Goal: Transaction & Acquisition: Purchase product/service

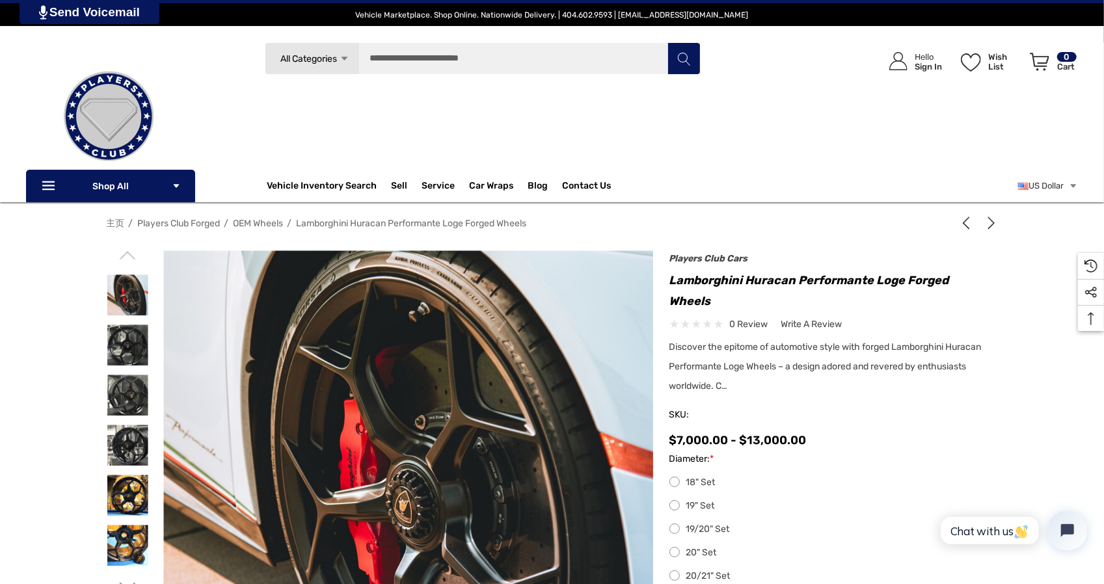
scroll to position [260, 0]
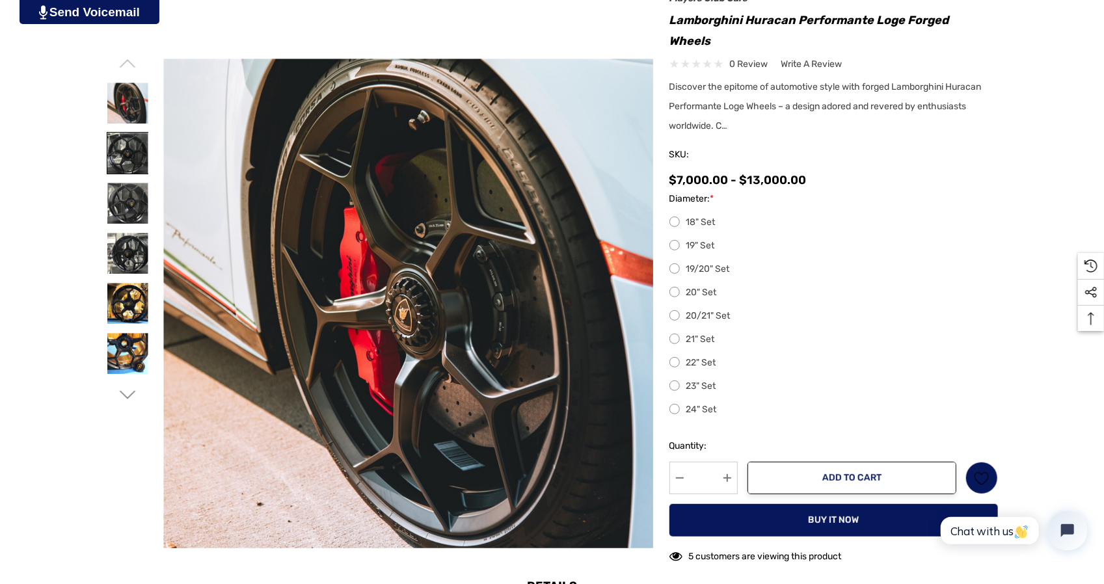
click at [120, 155] on img at bounding box center [127, 153] width 41 height 41
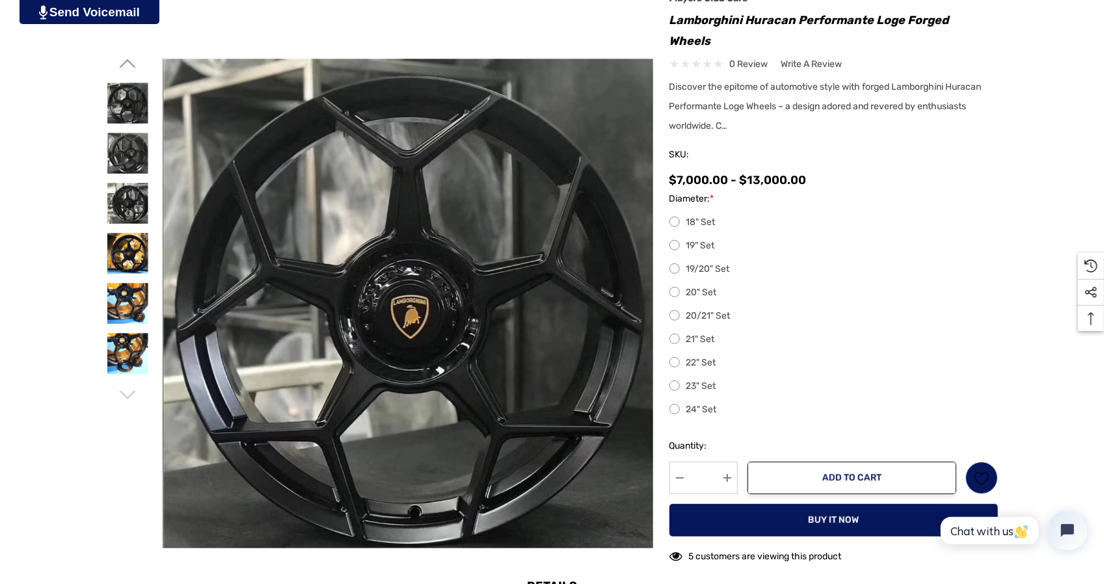
click at [126, 178] on div at bounding box center [128, 203] width 42 height 50
click at [129, 202] on img at bounding box center [127, 203] width 41 height 41
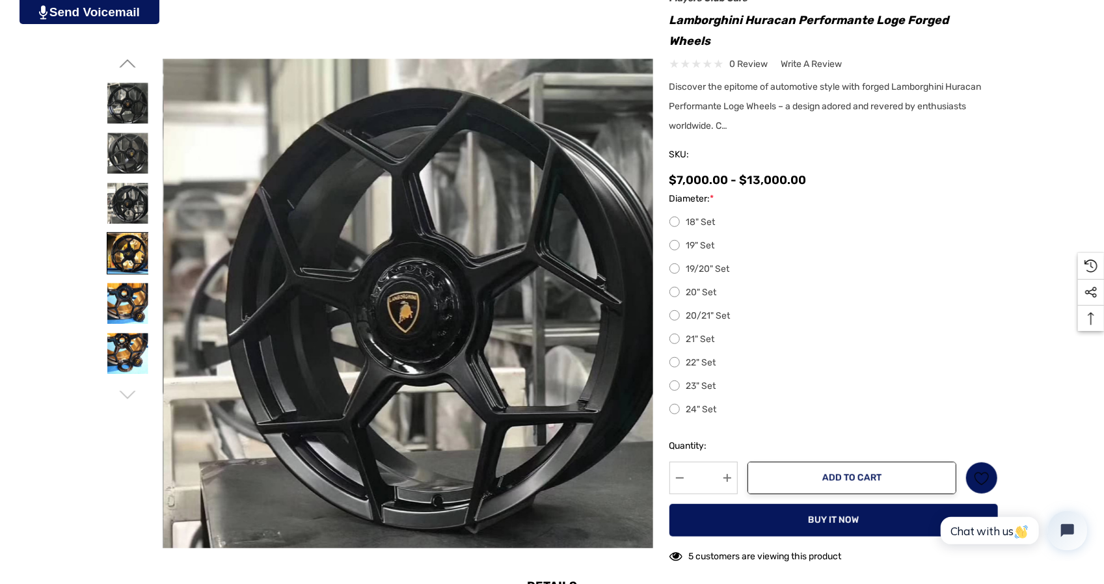
click at [134, 234] on img at bounding box center [127, 253] width 41 height 41
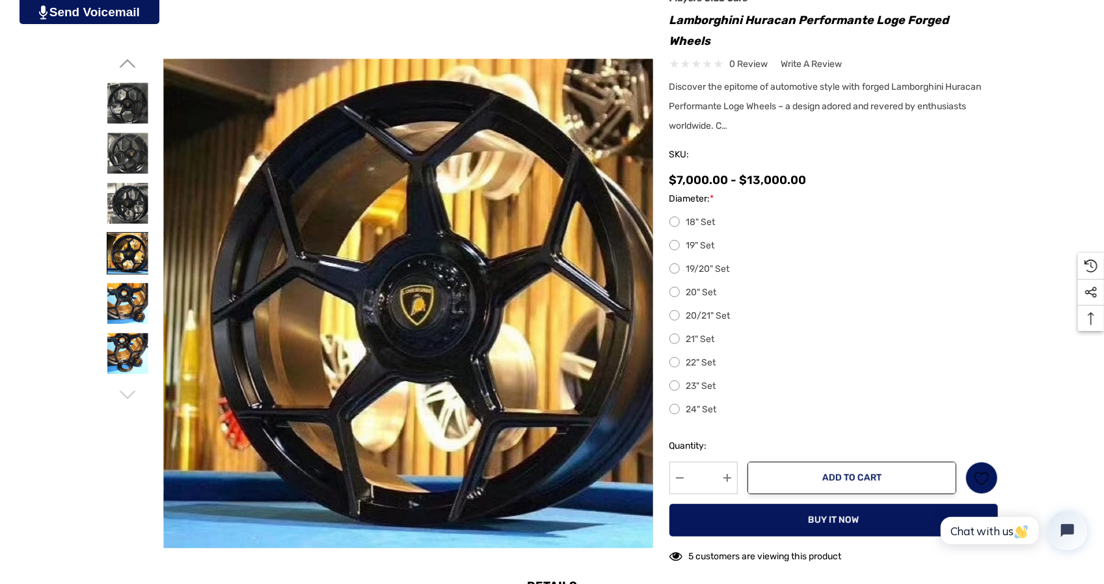
click at [137, 261] on img at bounding box center [127, 253] width 41 height 41
click at [132, 304] on img at bounding box center [127, 303] width 41 height 41
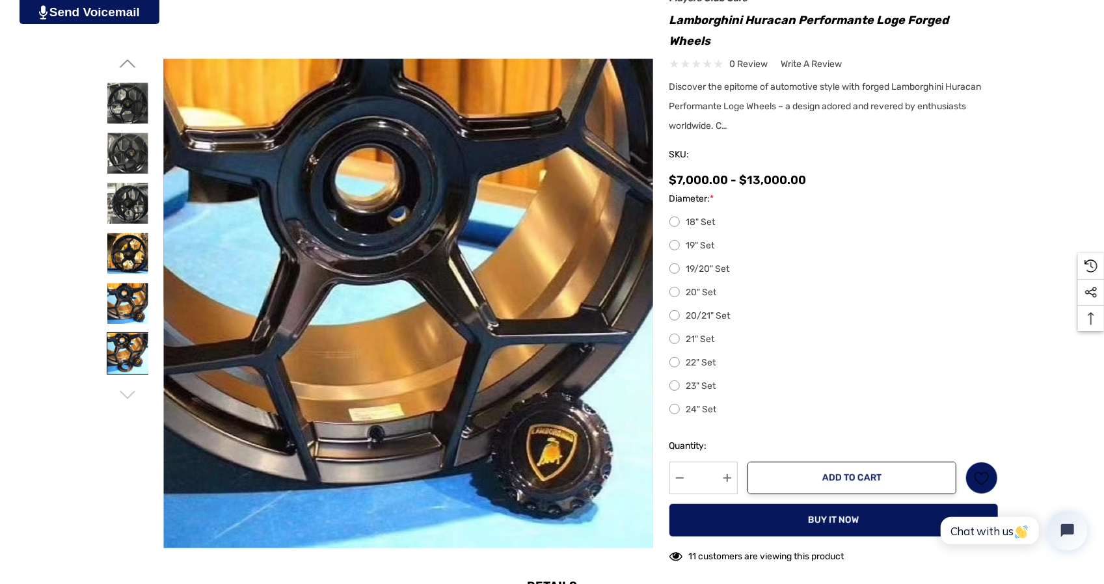
click at [128, 361] on img at bounding box center [127, 353] width 41 height 41
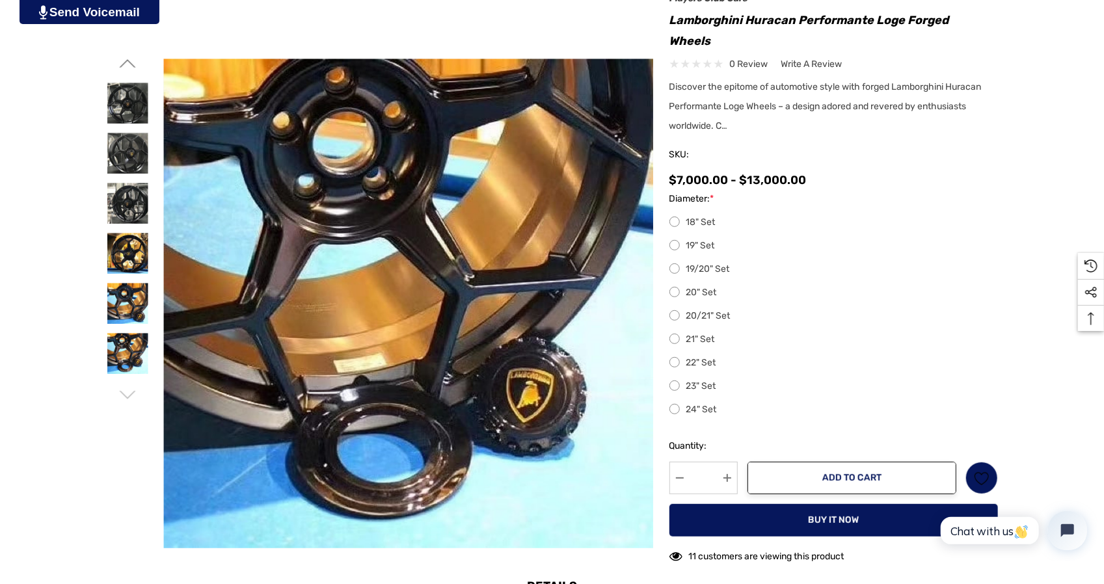
click at [127, 64] on icon "Go to slide 1 of 2" at bounding box center [127, 63] width 16 height 16
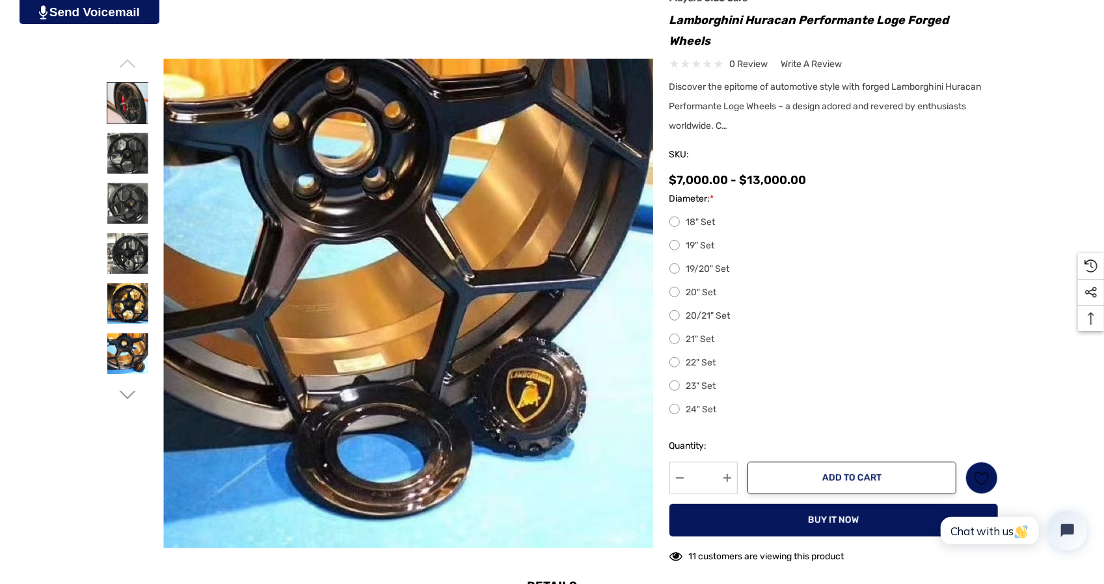
click at [132, 106] on img at bounding box center [127, 103] width 41 height 41
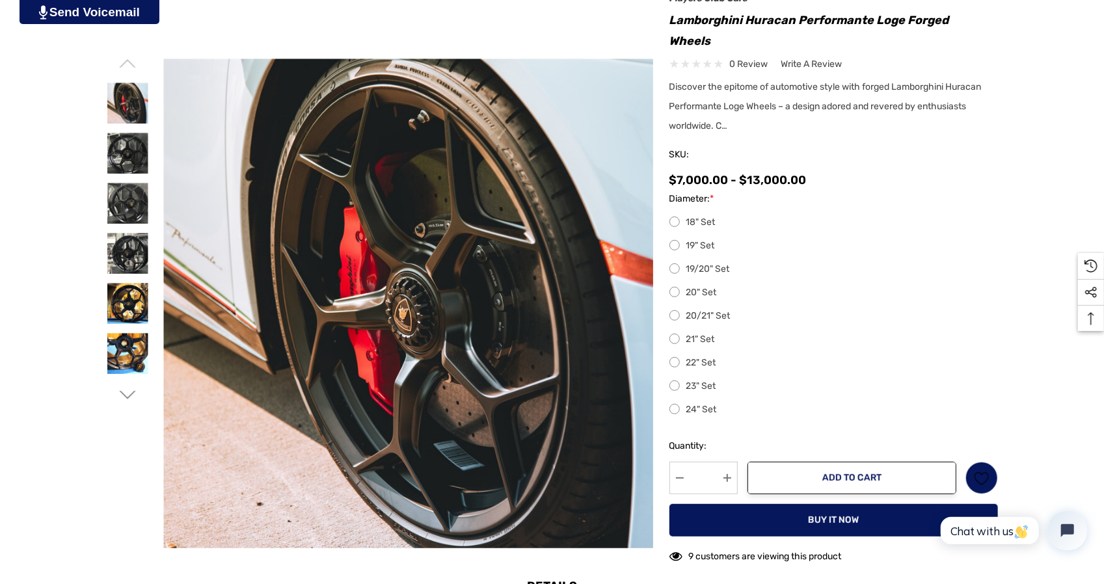
click at [671, 291] on label "20" Set" at bounding box center [833, 293] width 329 height 16
